Goal: Task Accomplishment & Management: Manage account settings

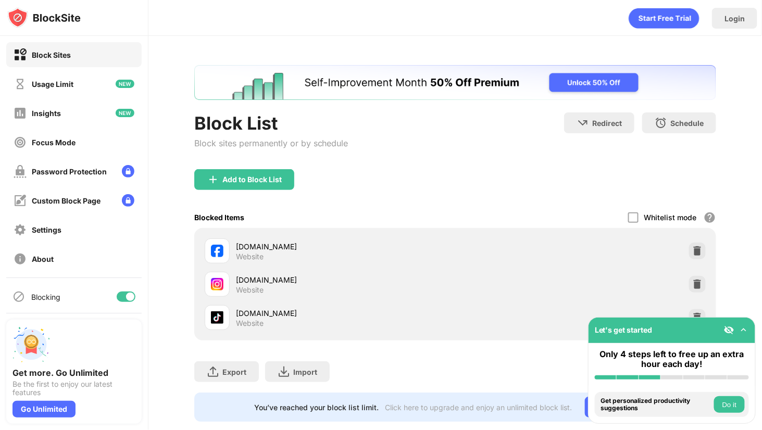
scroll to position [20, 0]
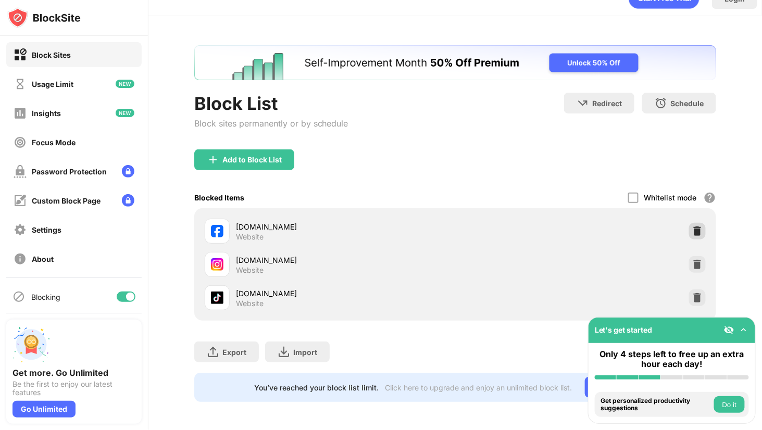
click at [694, 227] on img at bounding box center [697, 231] width 10 height 10
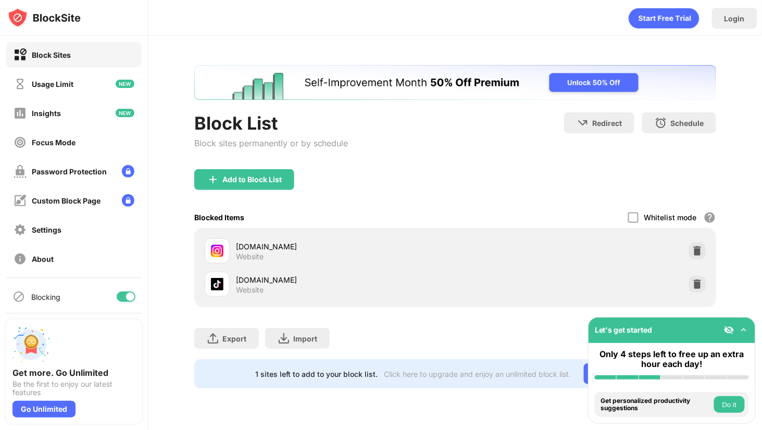
scroll to position [0, 0]
click at [697, 251] on img at bounding box center [697, 251] width 10 height 10
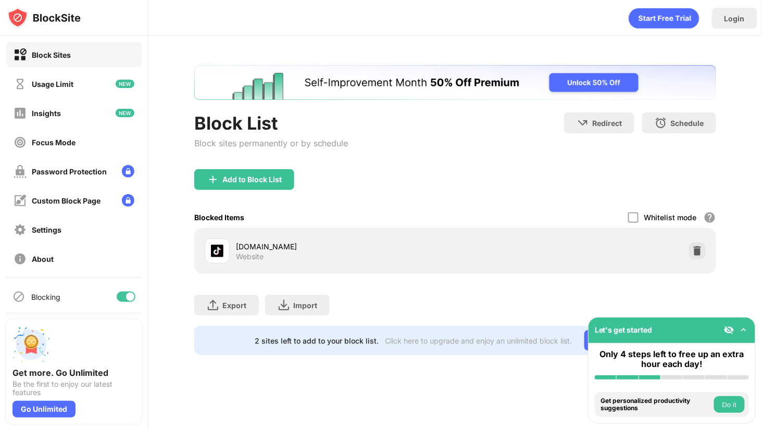
click at [697, 262] on div "tiktok.com Website" at bounding box center [454, 250] width 509 height 33
click at [697, 254] on img at bounding box center [697, 251] width 10 height 10
